Goal: Transaction & Acquisition: Purchase product/service

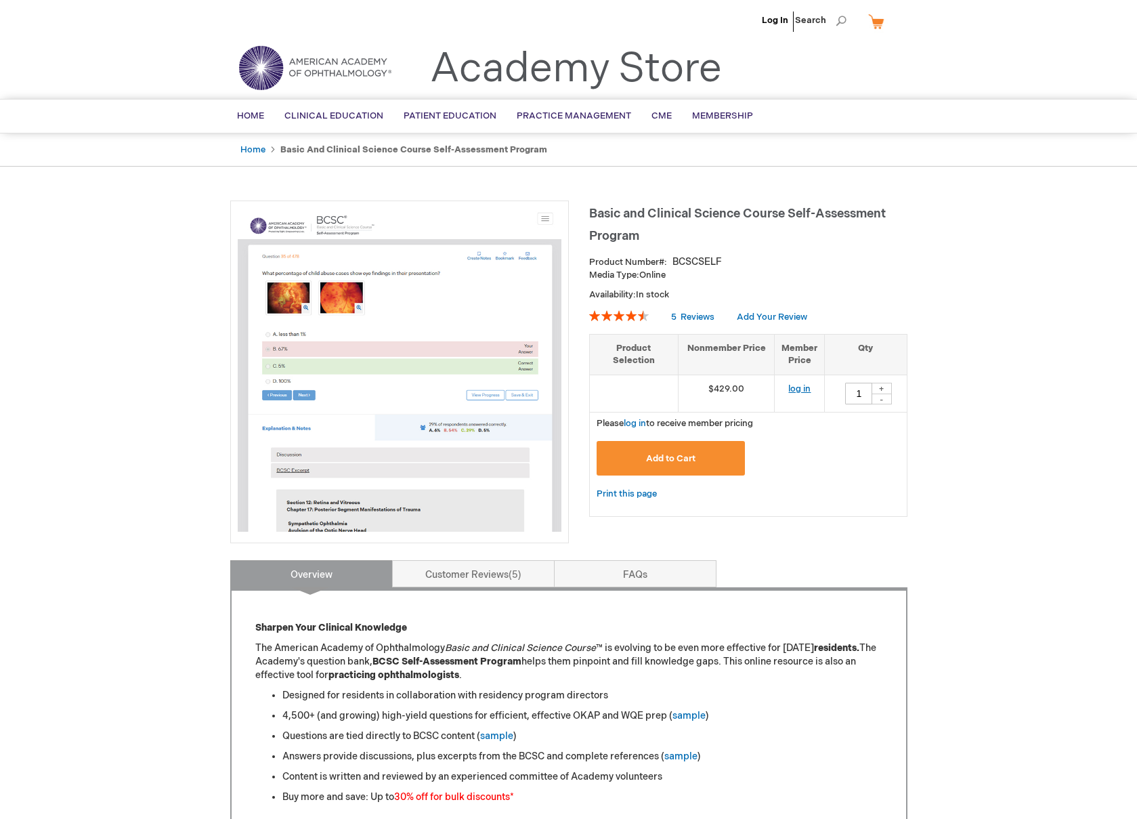
click at [799, 387] on link "log in" at bounding box center [799, 388] width 22 height 11
click at [887, 284] on div "Media Type: Online Availability: In stock" at bounding box center [748, 285] width 318 height 32
click at [245, 116] on span "Home" at bounding box center [250, 115] width 27 height 11
